Goal: Information Seeking & Learning: Learn about a topic

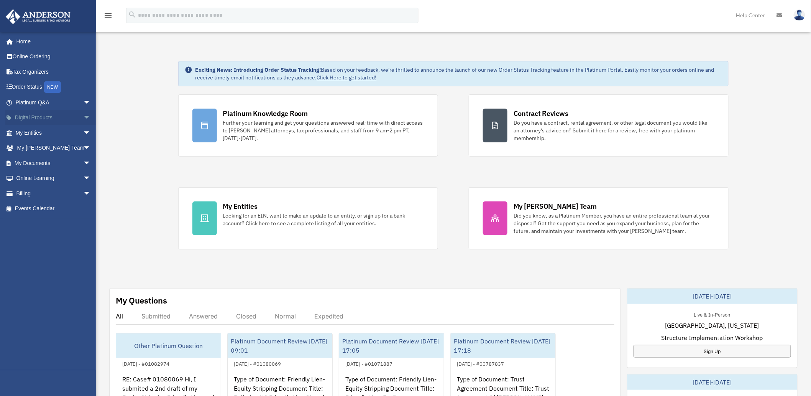
click at [83, 117] on span "arrow_drop_down" at bounding box center [90, 118] width 15 height 16
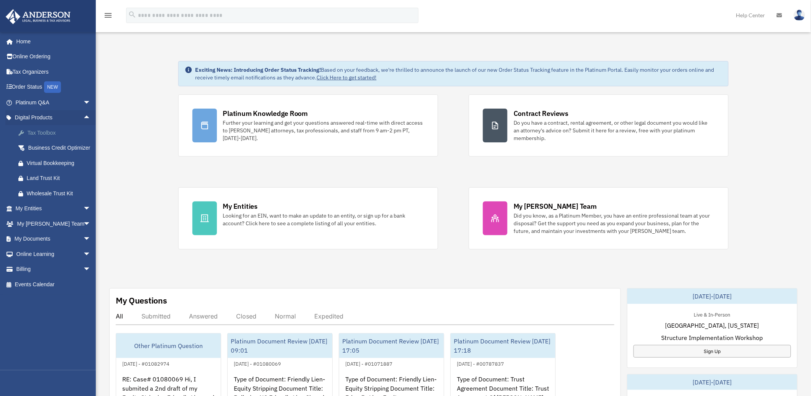
click at [41, 132] on div "Tax Toolbox" at bounding box center [60, 133] width 66 height 10
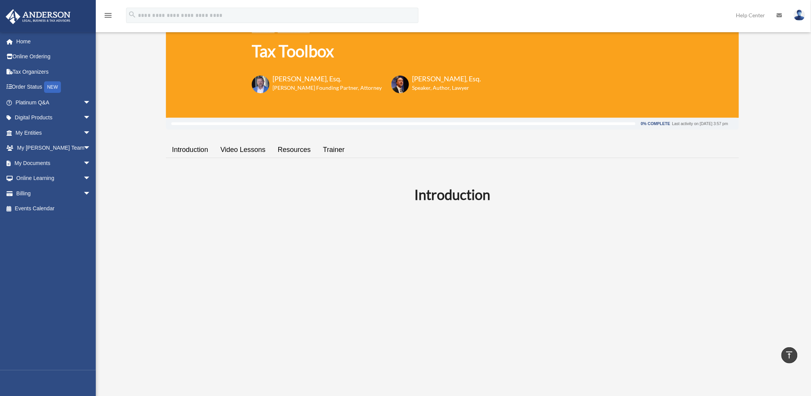
scroll to position [43, 0]
click at [235, 147] on link "Video Lessons" at bounding box center [242, 150] width 57 height 22
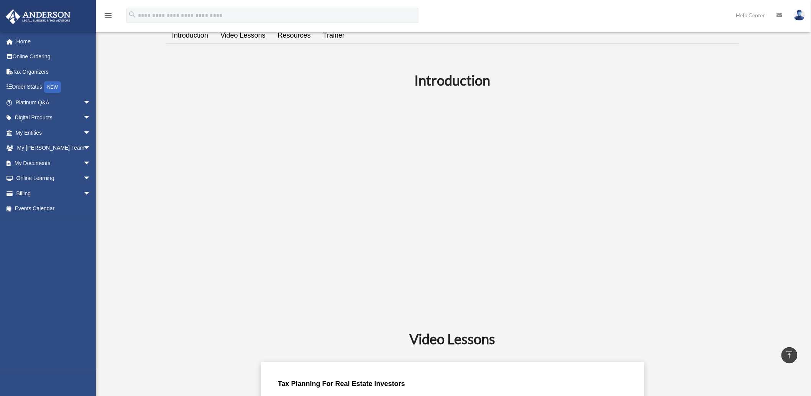
scroll to position [140, 0]
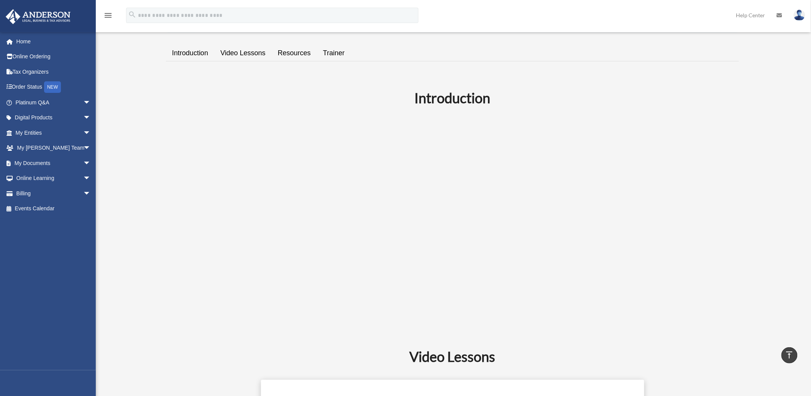
click at [288, 53] on link "Resources" at bounding box center [294, 53] width 45 height 22
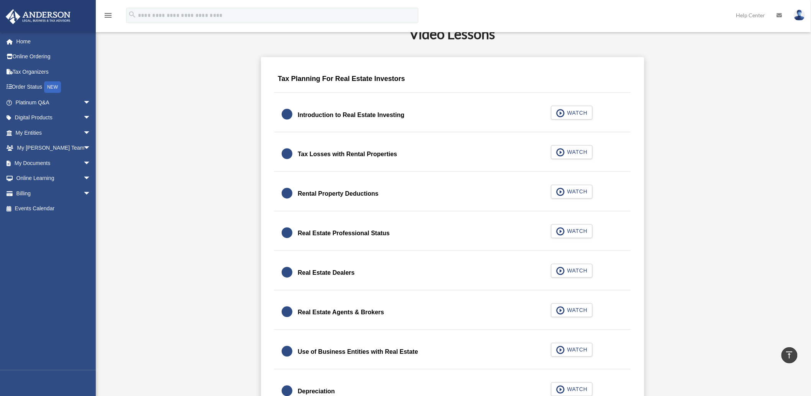
scroll to position [487, 0]
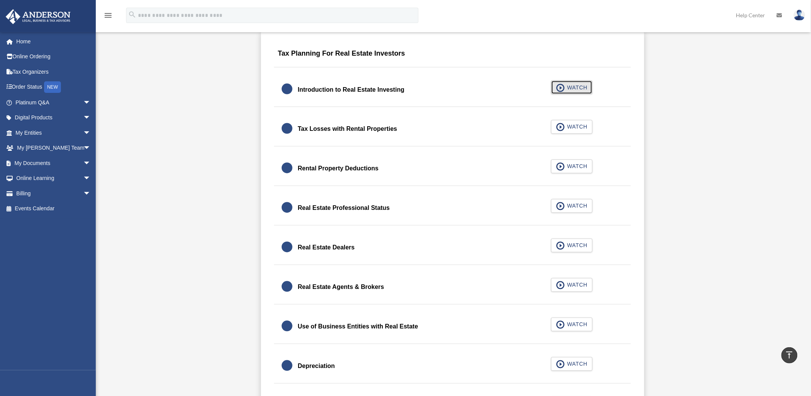
click at [575, 89] on span "WATCH" at bounding box center [576, 88] width 23 height 8
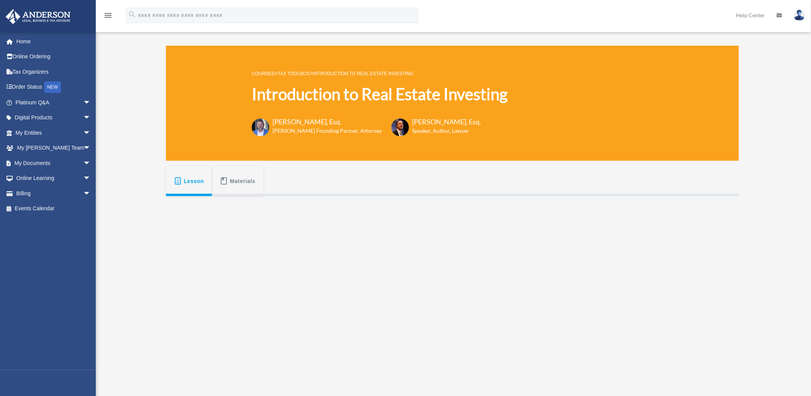
click at [109, 17] on icon "menu" at bounding box center [107, 15] width 9 height 9
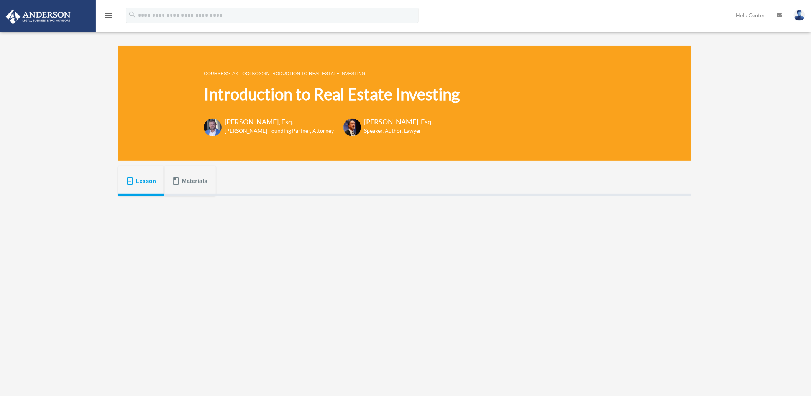
click at [109, 17] on icon "menu" at bounding box center [107, 15] width 9 height 9
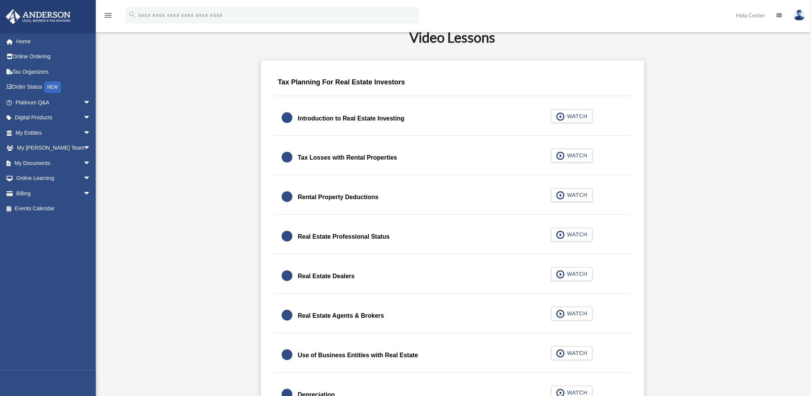
scroll to position [443, 0]
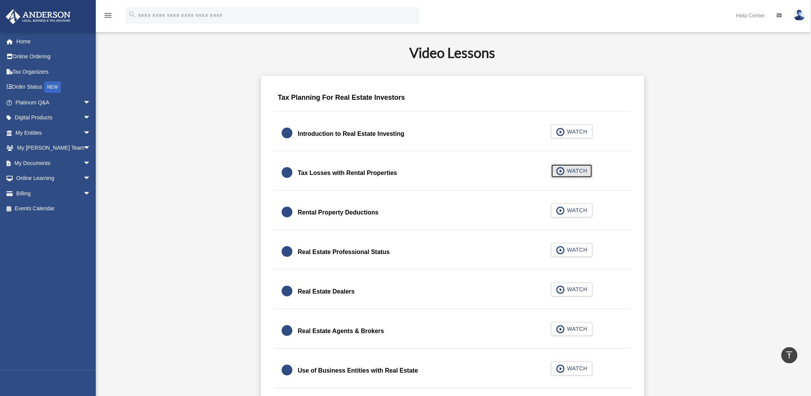
click at [564, 170] on span "button" at bounding box center [560, 171] width 9 height 8
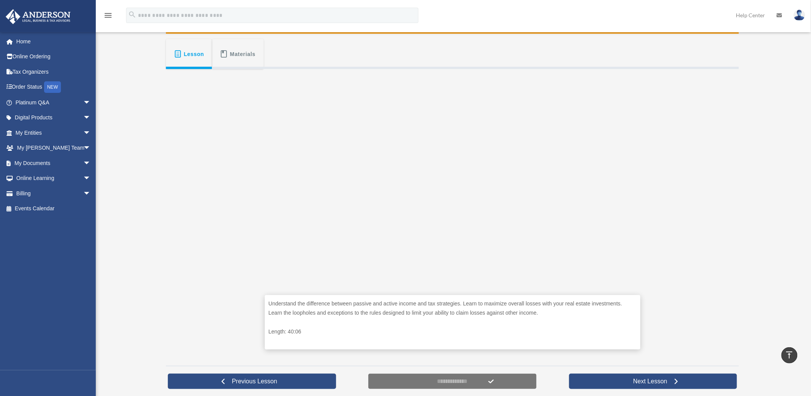
scroll to position [85, 0]
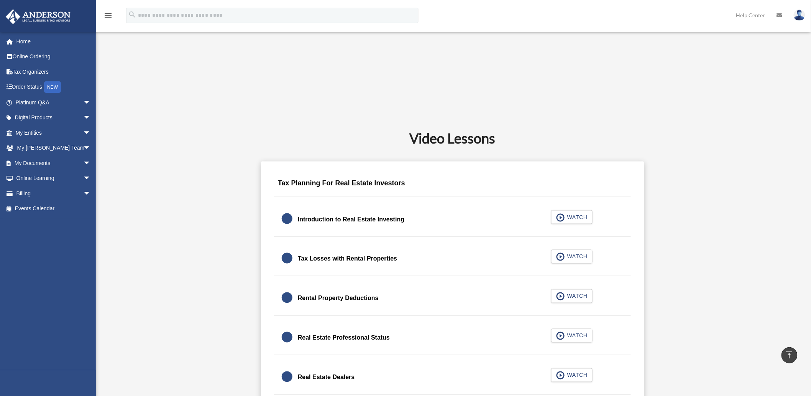
scroll to position [358, 0]
click at [584, 219] on span "WATCH" at bounding box center [576, 217] width 23 height 8
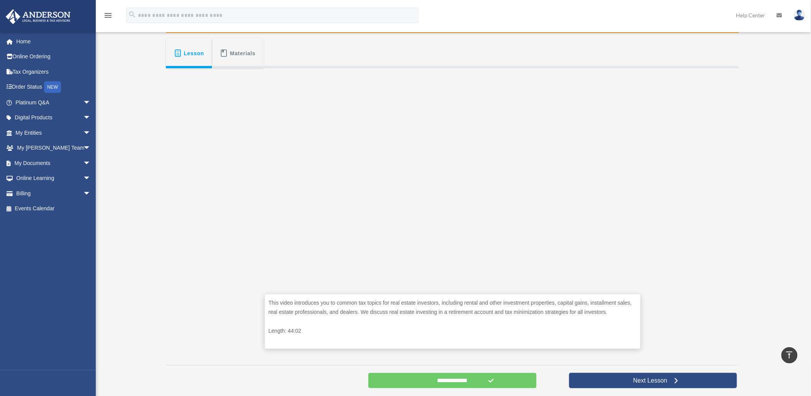
scroll to position [85, 0]
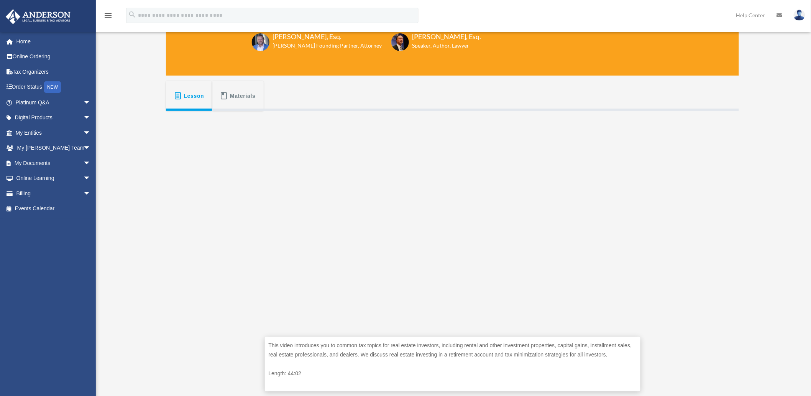
click at [192, 94] on span "Lesson" at bounding box center [194, 96] width 20 height 14
click at [109, 16] on icon "menu" at bounding box center [107, 15] width 9 height 9
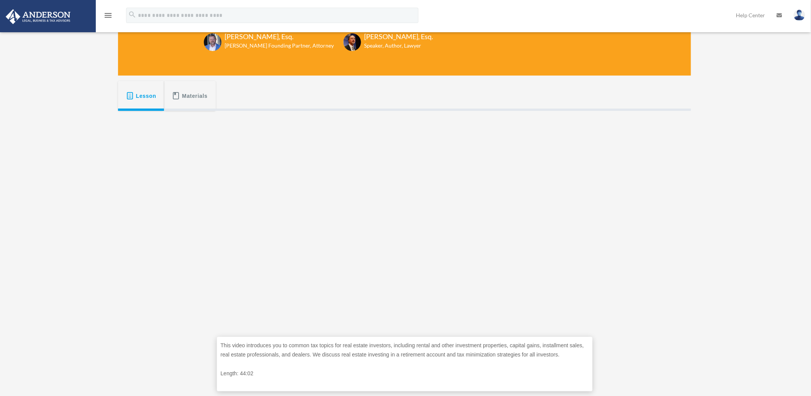
click at [109, 16] on icon "menu" at bounding box center [107, 15] width 9 height 9
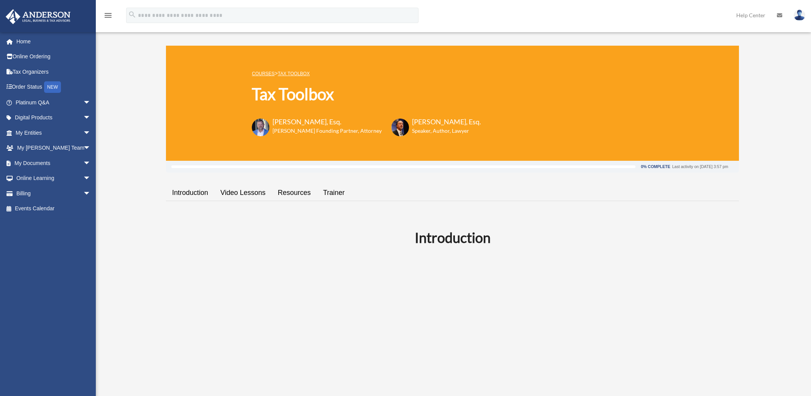
scroll to position [358, 0]
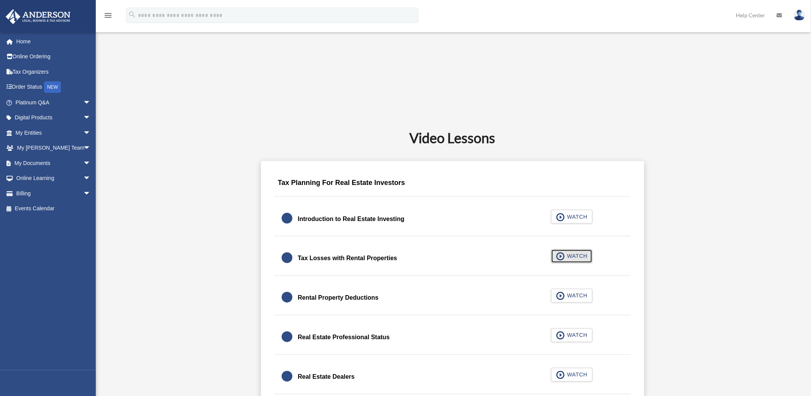
click at [573, 254] on span "WATCH" at bounding box center [576, 256] width 23 height 8
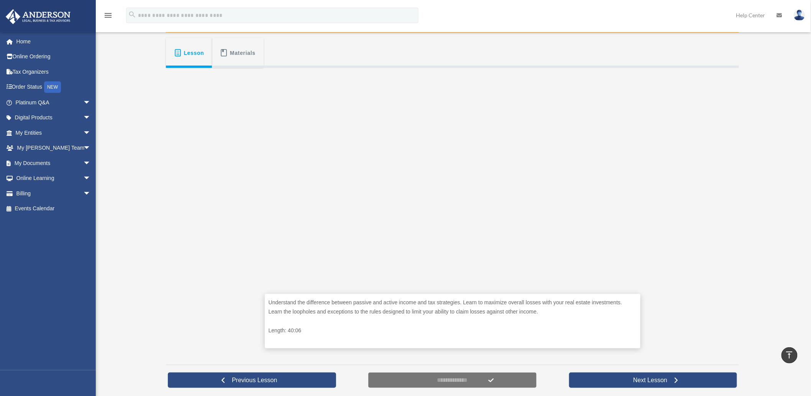
scroll to position [128, 0]
